Goal: Task Accomplishment & Management: Manage account settings

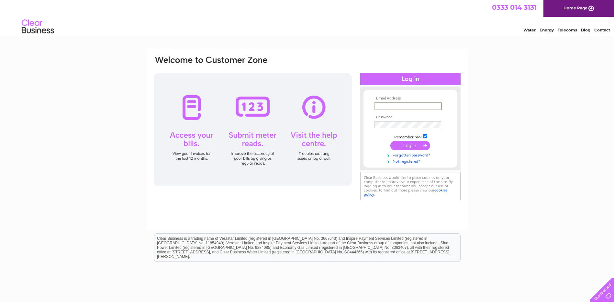
click at [383, 107] on input "text" at bounding box center [407, 106] width 67 height 8
type input "alistair@phoenixsc.co.uk"
click at [413, 146] on input "submit" at bounding box center [410, 145] width 40 height 9
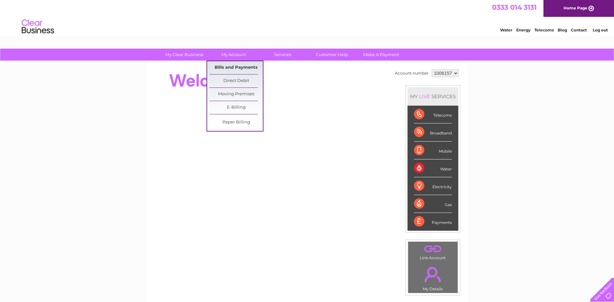
click at [228, 68] on link "Bills and Payments" at bounding box center [235, 67] width 53 height 13
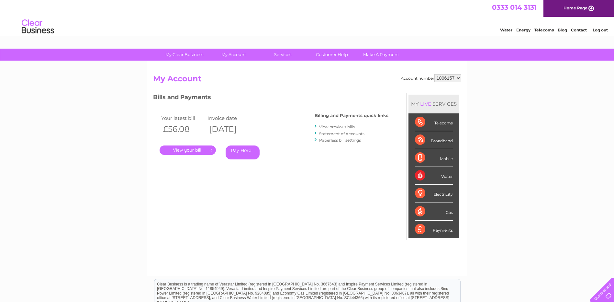
click at [188, 151] on link "." at bounding box center [188, 149] width 56 height 9
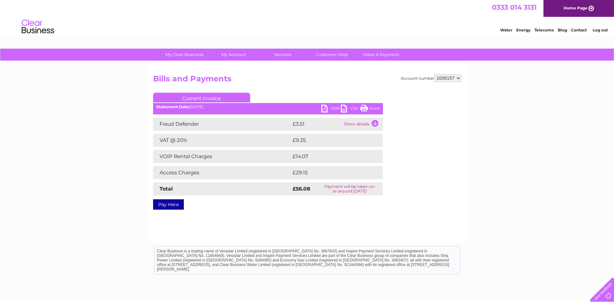
click at [328, 108] on link "PDF" at bounding box center [330, 109] width 19 height 9
click at [334, 109] on link "PDF" at bounding box center [330, 109] width 19 height 9
